Goal: Information Seeking & Learning: Learn about a topic

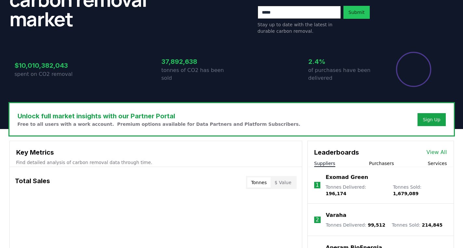
scroll to position [227, 0]
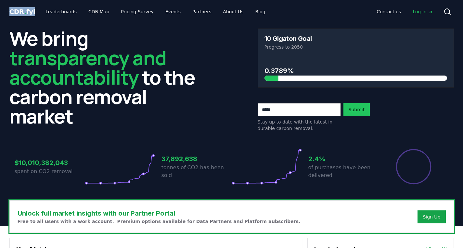
drag, startPoint x: 32, startPoint y: 11, endPoint x: 1, endPoint y: 11, distance: 30.5
click at [1, 11] on header "CDR . fyi Leaderboards CDR Map Pricing Survey Events Partners About Us Blog Con…" at bounding box center [231, 11] width 463 height 23
copy span "CDR . fyi"
click at [222, 10] on link "About Us" at bounding box center [233, 12] width 31 height 12
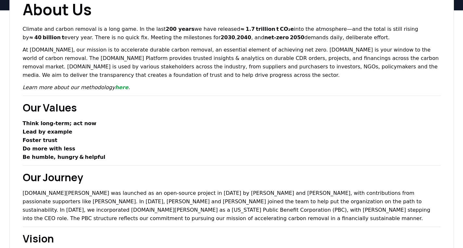
scroll to position [97, 0]
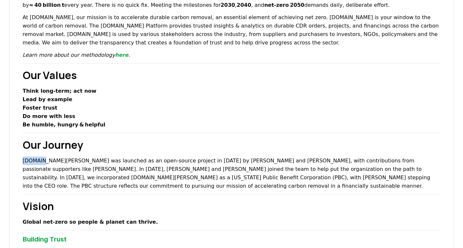
drag, startPoint x: 39, startPoint y: 161, endPoint x: 23, endPoint y: 162, distance: 16.3
click at [23, 162] on p "CDR.fyi was launched as an open-source project in 2022 by Robert Höglund and Ke…" at bounding box center [232, 174] width 418 height 34
copy p "[DOMAIN_NAME]"
